Goal: Information Seeking & Learning: Learn about a topic

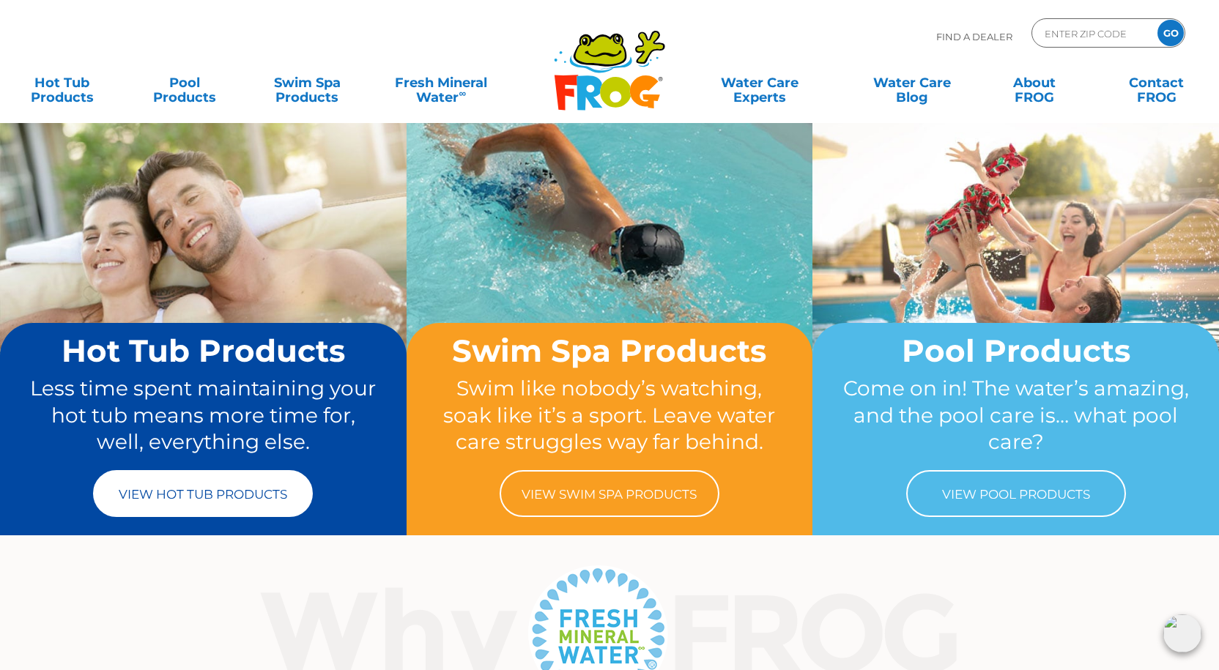
click at [140, 488] on link "View Hot Tub Products" at bounding box center [203, 493] width 220 height 47
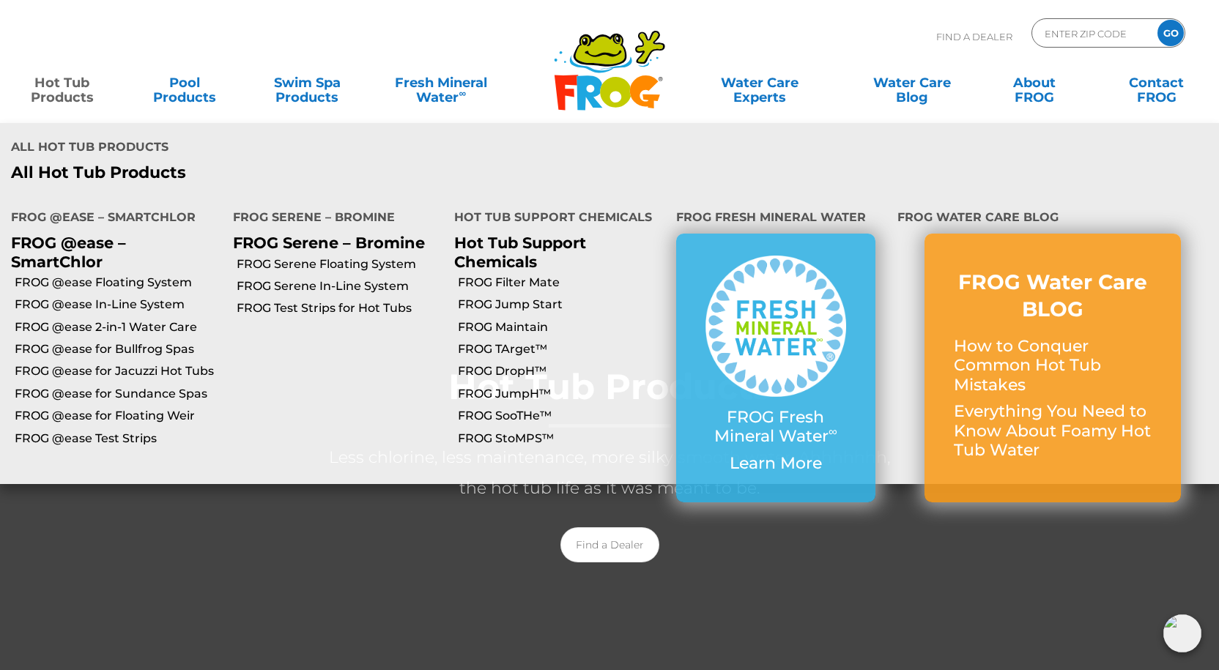
click at [64, 96] on link "Hot Tub Products" at bounding box center [62, 82] width 95 height 29
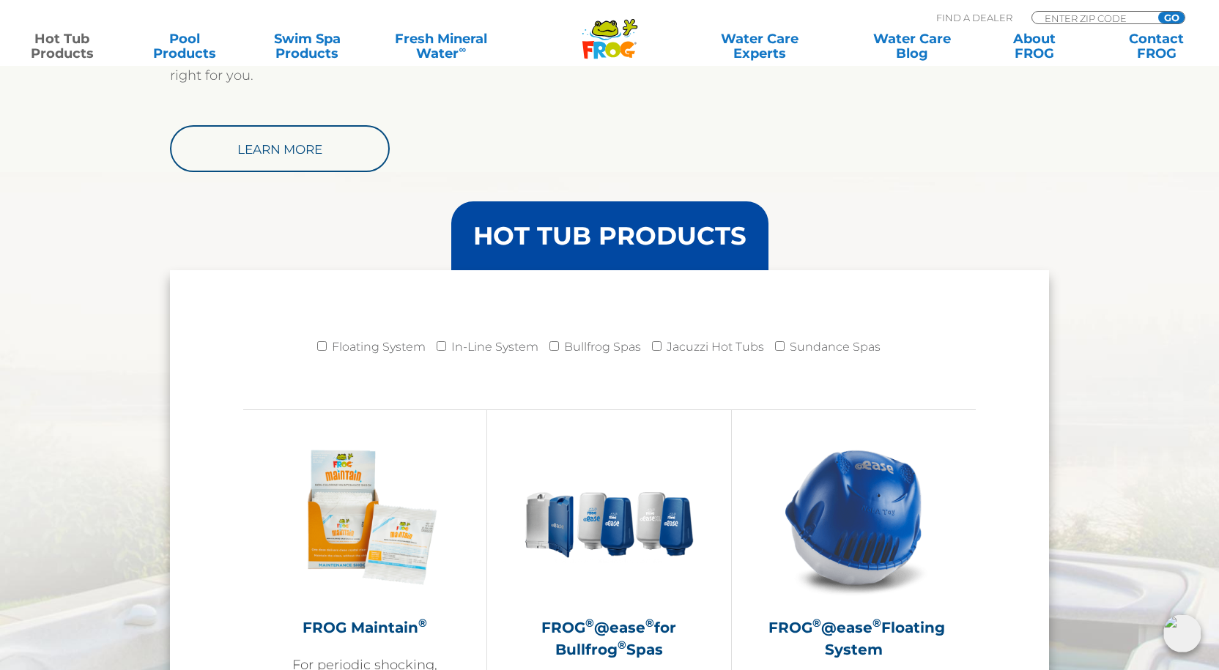
scroll to position [1320, 0]
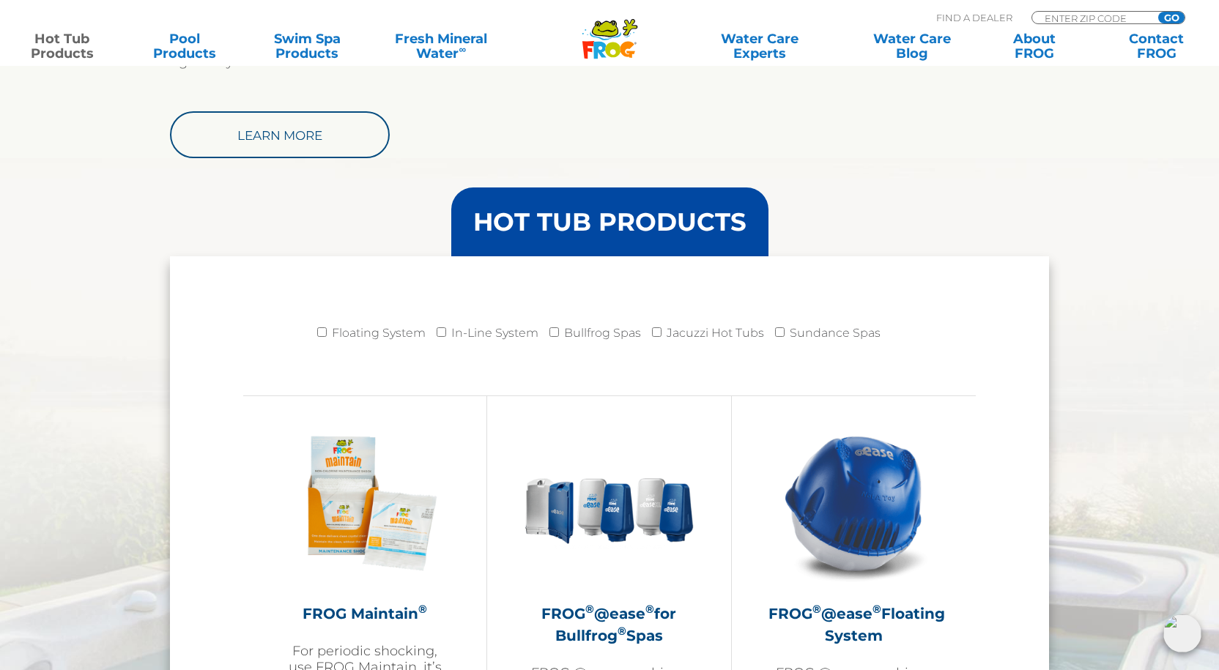
drag, startPoint x: 1221, startPoint y: 104, endPoint x: 1202, endPoint y: 216, distance: 113.7
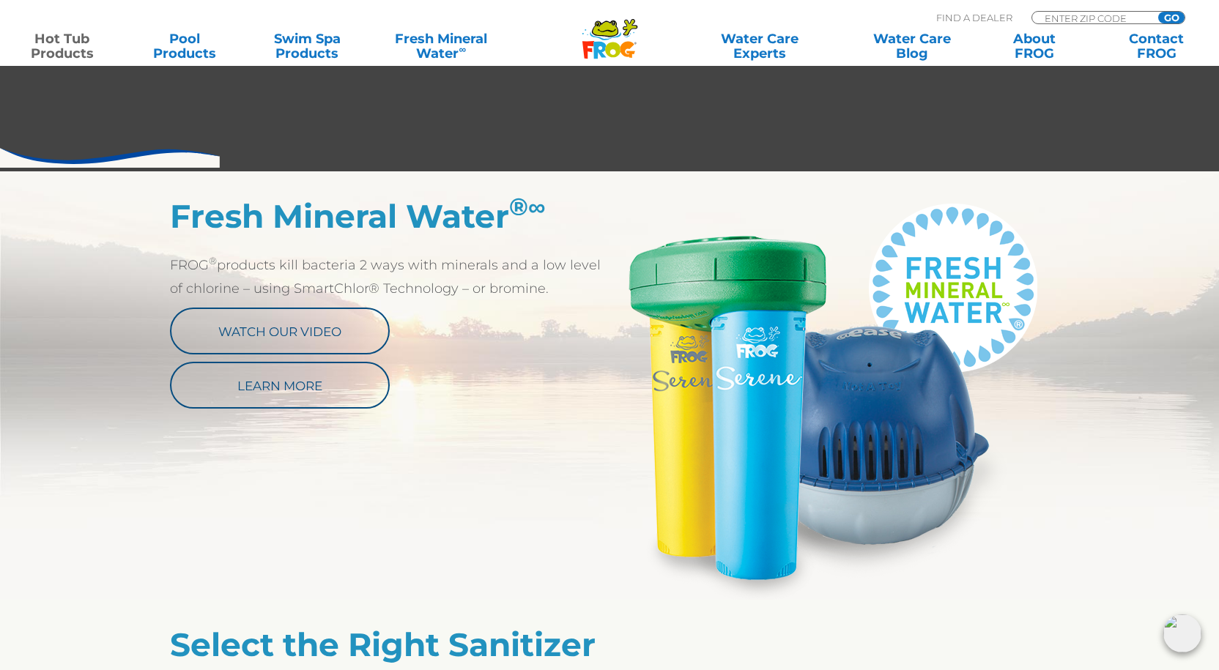
scroll to position [662, 0]
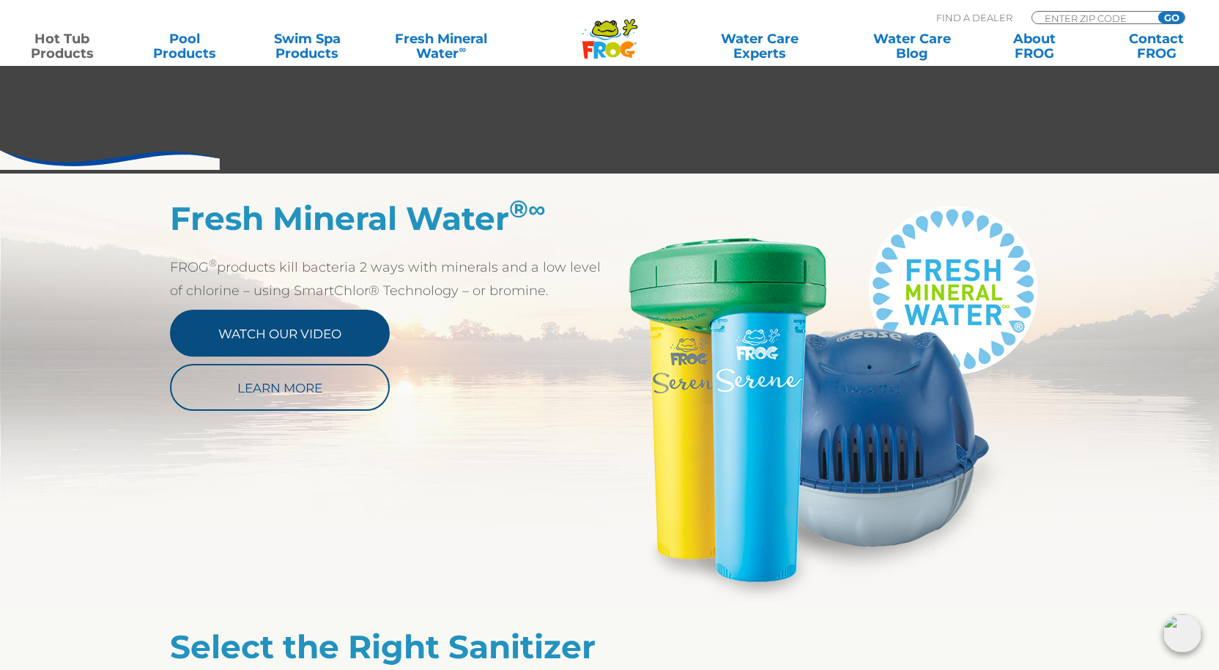
click at [265, 340] on link "Watch Our Video" at bounding box center [280, 333] width 220 height 47
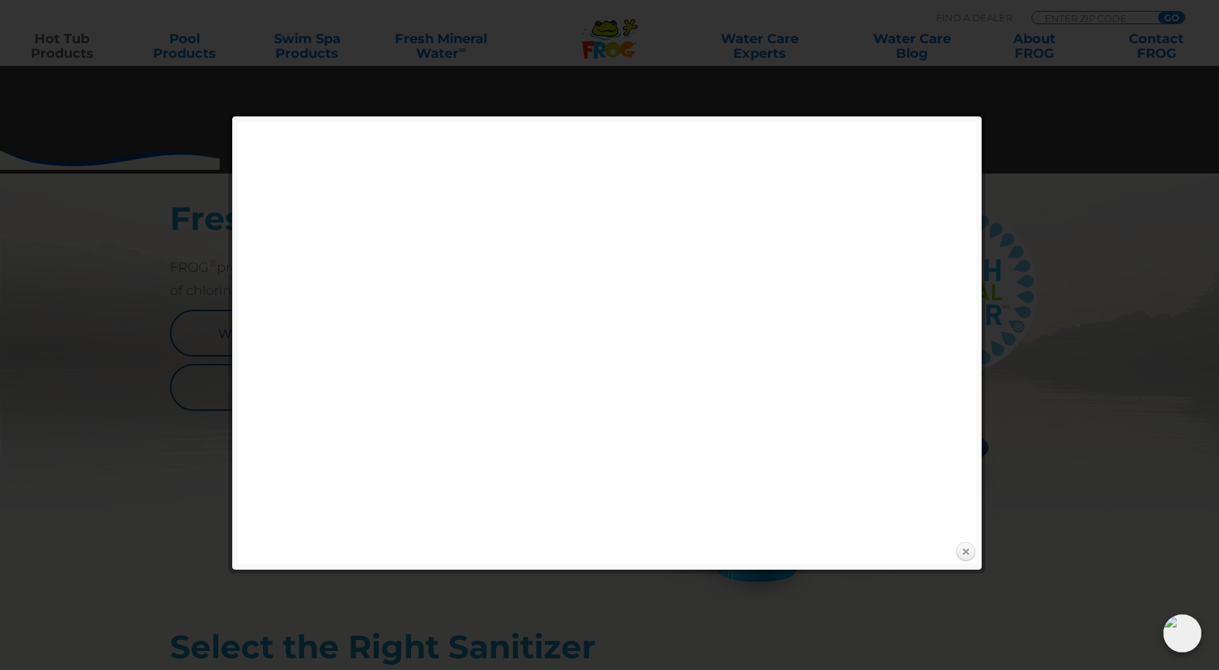
click at [965, 552] on link "Close" at bounding box center [966, 553] width 22 height 22
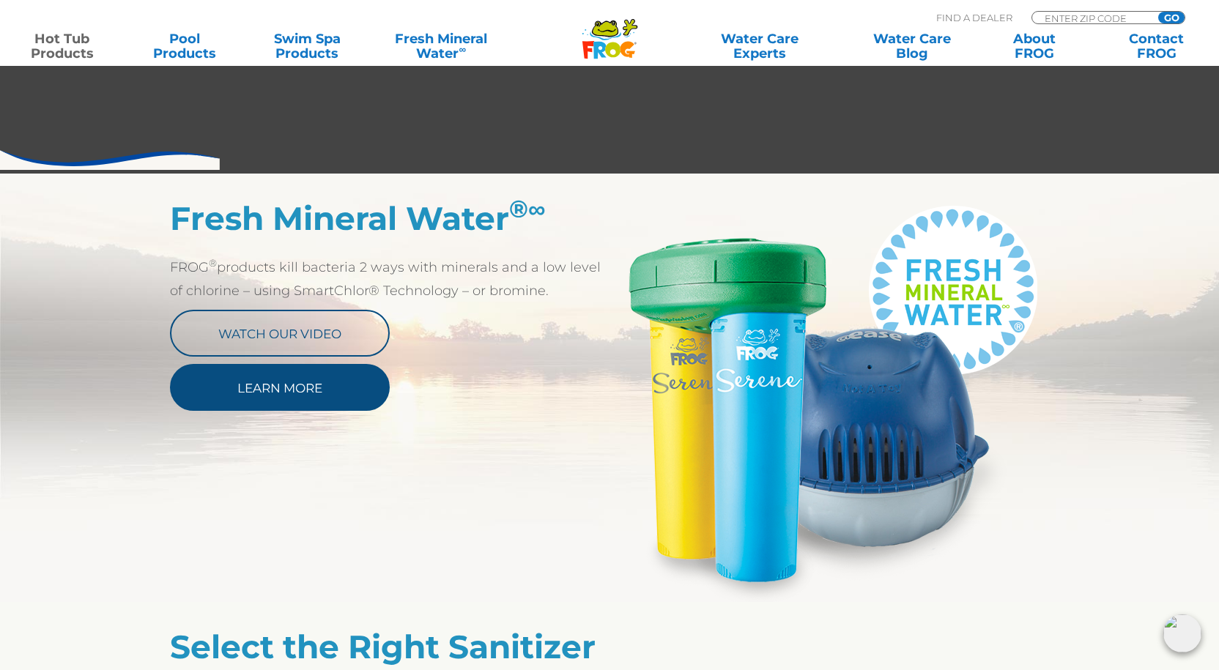
click at [261, 393] on link "Learn More" at bounding box center [280, 387] width 220 height 47
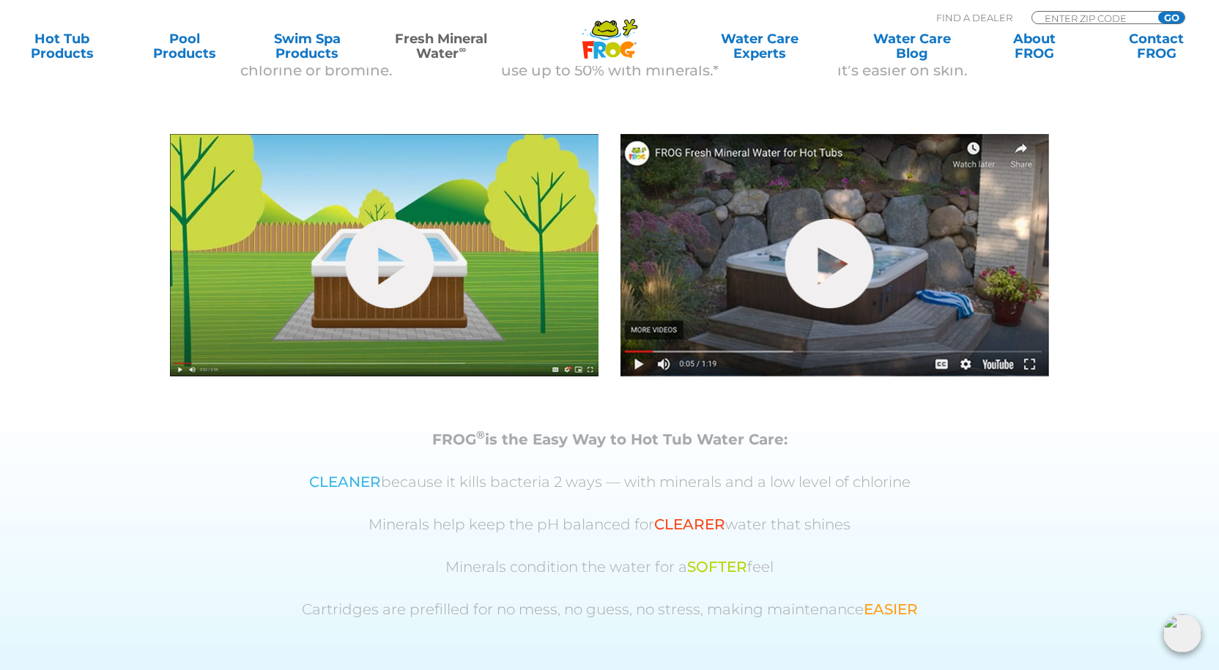
scroll to position [500, 0]
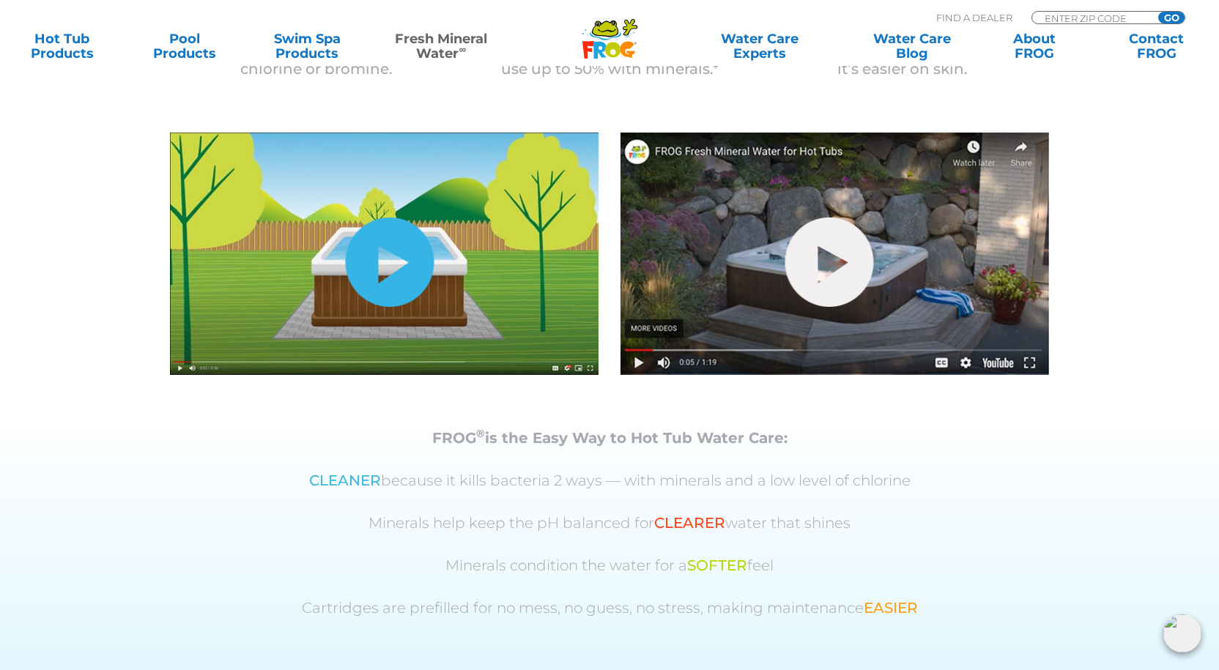
click at [382, 262] on link "hide-me" at bounding box center [390, 262] width 89 height 89
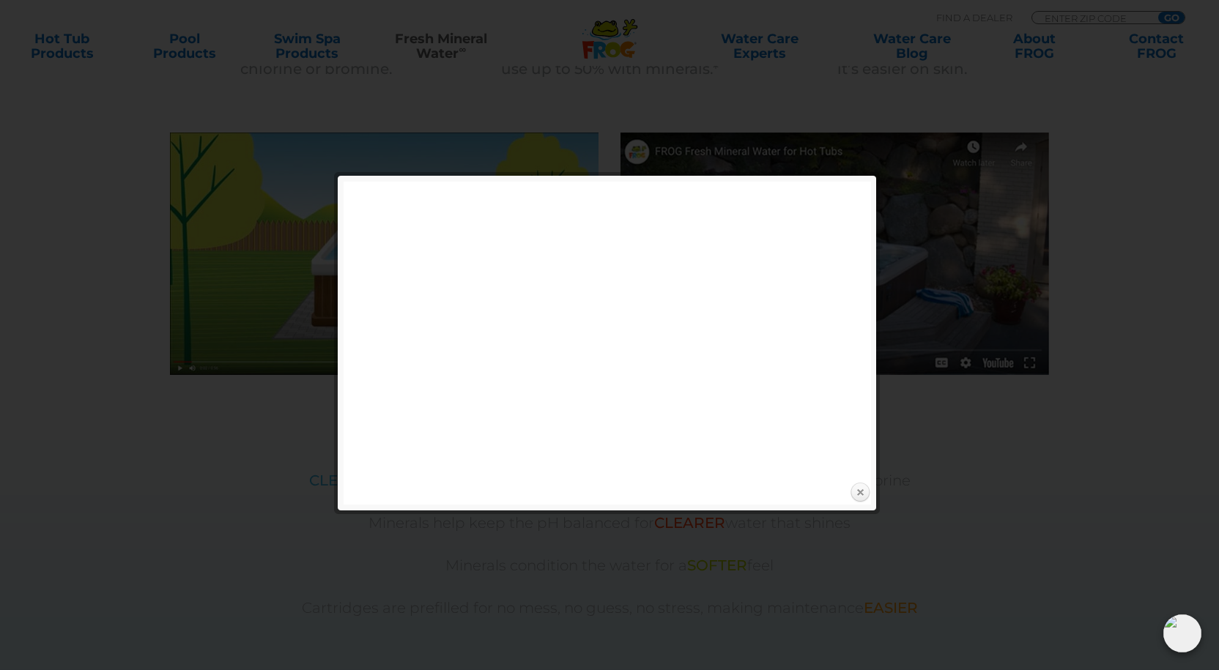
click at [860, 491] on link "Close" at bounding box center [860, 493] width 22 height 22
